Goal: Task Accomplishment & Management: Manage account settings

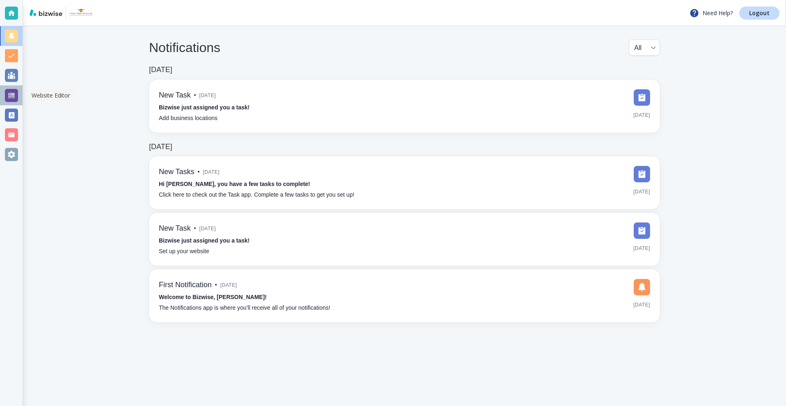
click at [20, 97] on div at bounding box center [11, 96] width 23 height 20
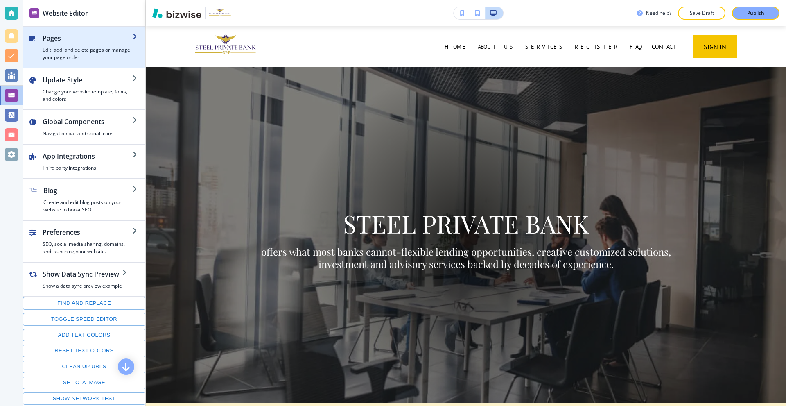
click at [81, 54] on h4 "Edit, add, and delete pages or manage your page order" at bounding box center [88, 53] width 90 height 15
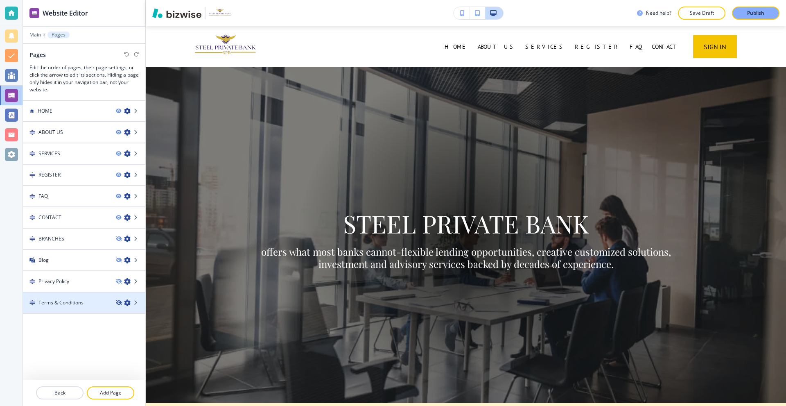
click at [117, 302] on icon "button" at bounding box center [118, 302] width 5 height 5
click at [77, 302] on h4 "Terms & Conditions" at bounding box center [60, 302] width 45 height 7
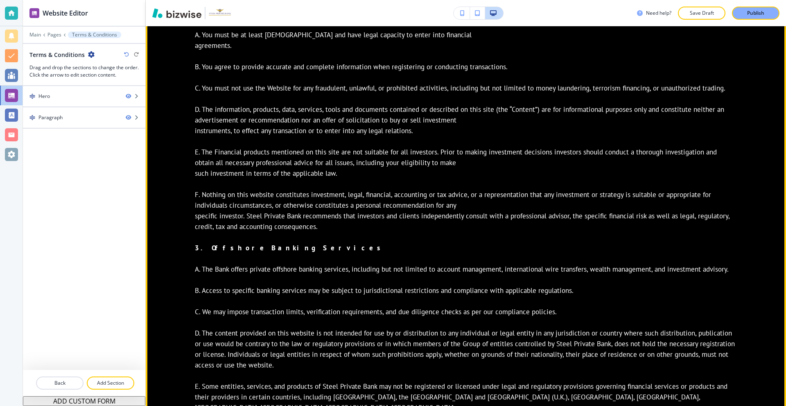
scroll to position [491, 0]
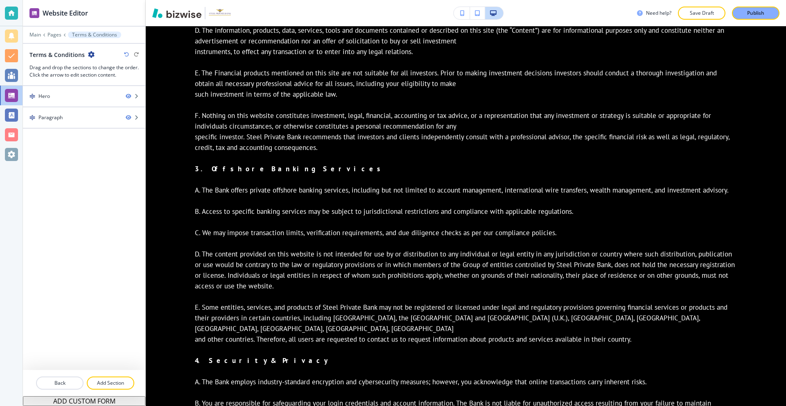
click at [90, 53] on icon "button" at bounding box center [91, 54] width 7 height 7
click at [95, 64] on button "Edit Page Settings" at bounding box center [113, 68] width 52 height 15
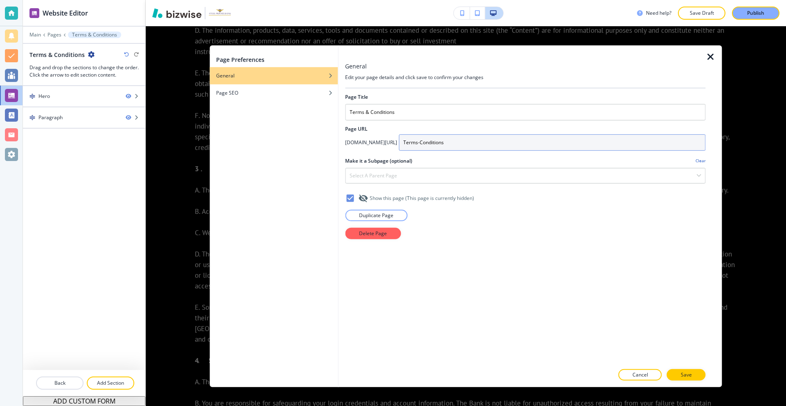
drag, startPoint x: 448, startPoint y: 143, endPoint x: 365, endPoint y: 139, distance: 82.8
click at [366, 139] on div "[DOMAIN_NAME][URL] Terms-Conditions" at bounding box center [525, 142] width 360 height 16
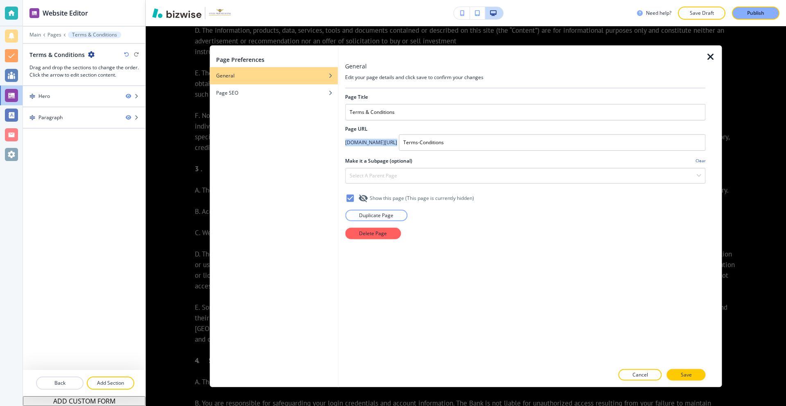
drag, startPoint x: 345, startPoint y: 142, endPoint x: 440, endPoint y: 125, distance: 96.7
click at [399, 146] on div "[DOMAIN_NAME][URL] Terms-Conditions" at bounding box center [525, 142] width 360 height 16
copy div "[DOMAIN_NAME][URL]"
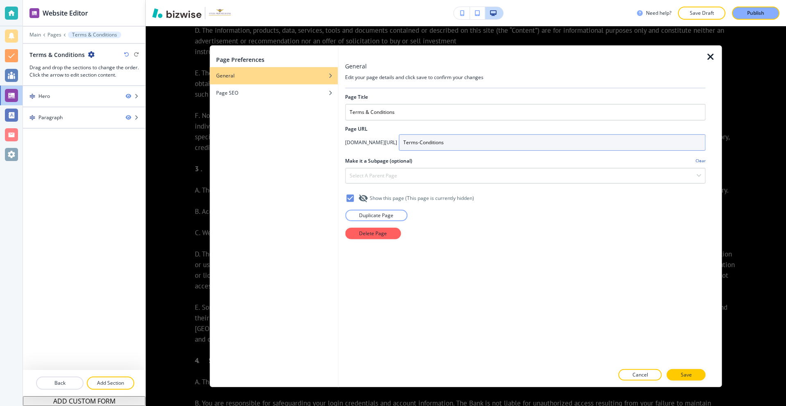
drag, startPoint x: 444, startPoint y: 144, endPoint x: 395, endPoint y: 144, distance: 49.5
click at [395, 144] on div "[DOMAIN_NAME][URL] Terms-Conditions" at bounding box center [525, 142] width 360 height 16
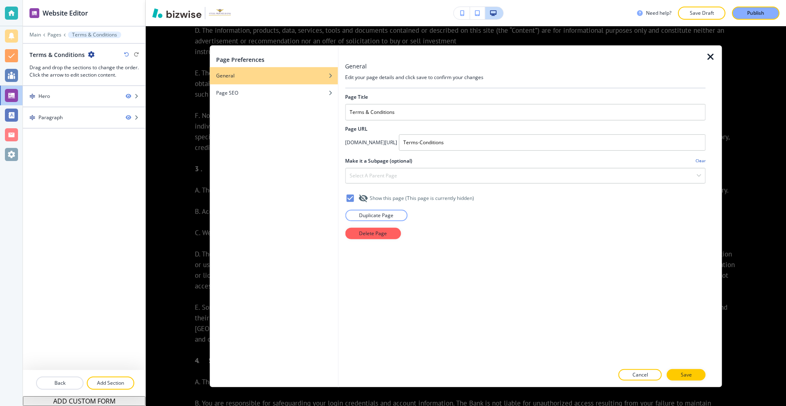
click at [710, 56] on icon "button" at bounding box center [711, 57] width 10 height 10
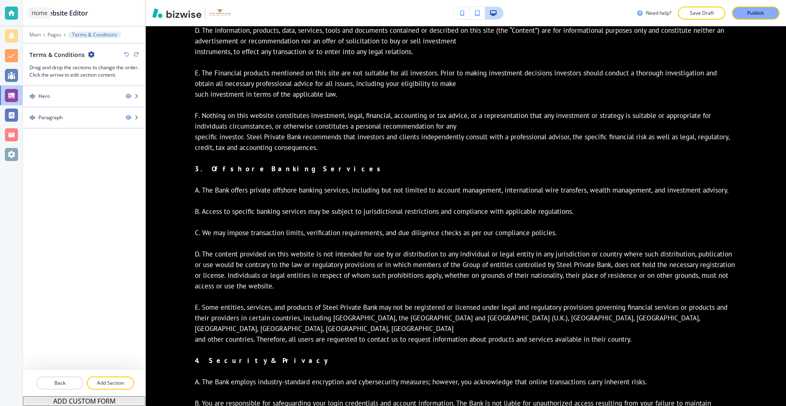
click at [10, 13] on div at bounding box center [11, 13] width 13 height 13
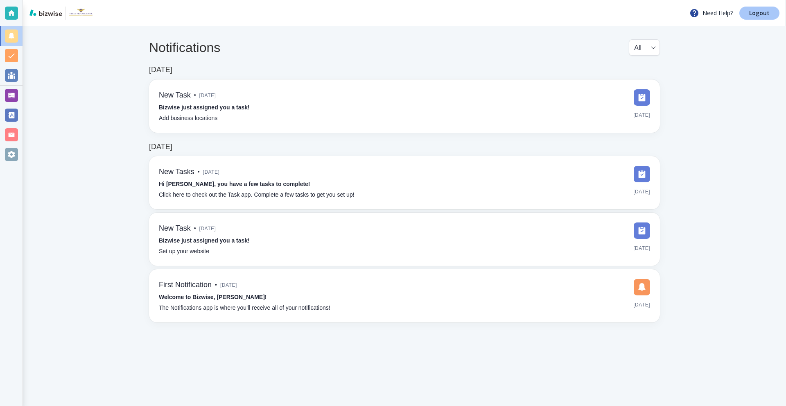
click at [751, 13] on p "Logout" at bounding box center [759, 13] width 20 height 6
